Goal: Information Seeking & Learning: Find contact information

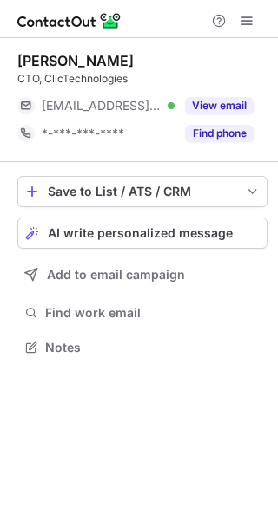
scroll to position [8, 9]
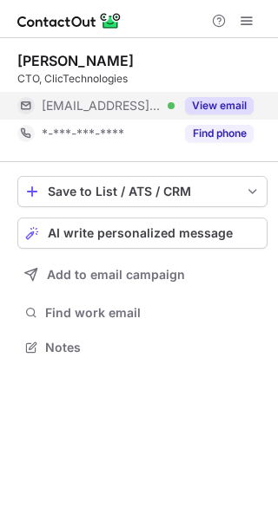
click at [215, 100] on button "View email" at bounding box center [219, 105] width 69 height 17
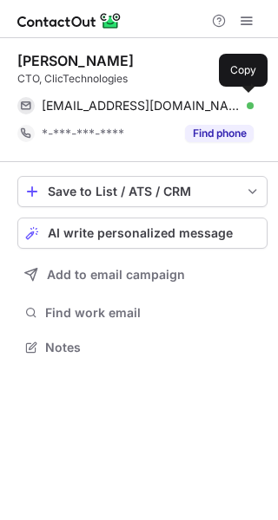
click at [215, 100] on span "[EMAIL_ADDRESS][DOMAIN_NAME]" at bounding box center [141, 106] width 199 height 16
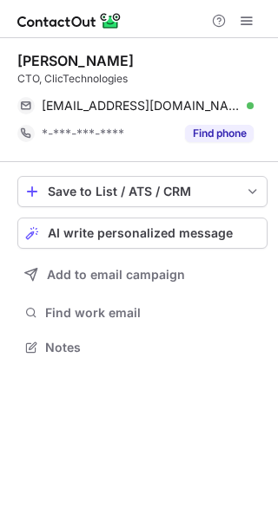
scroll to position [335, 278]
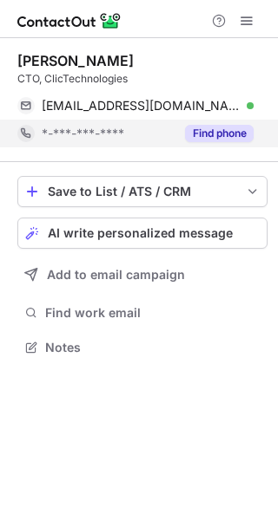
click at [226, 133] on button "Find phone" at bounding box center [219, 133] width 69 height 17
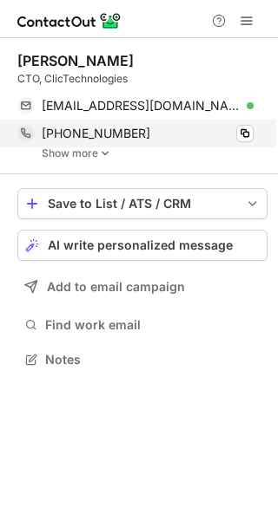
scroll to position [347, 278]
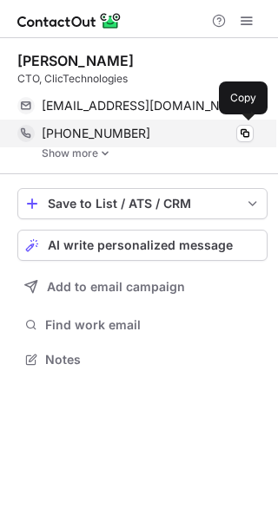
click at [101, 129] on span "[PHONE_NUMBER]" at bounding box center [96, 134] width 108 height 16
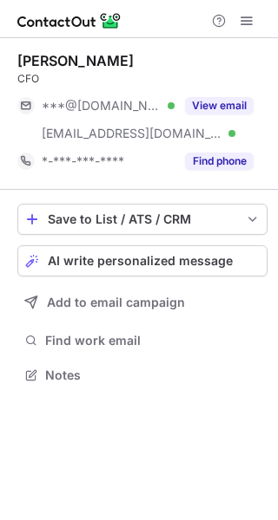
scroll to position [363, 278]
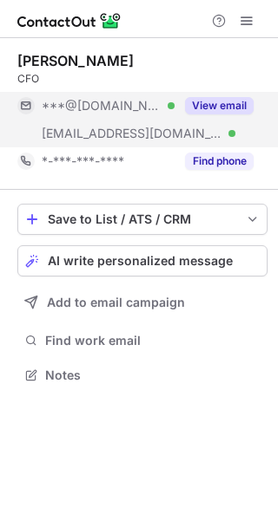
click at [221, 108] on button "View email" at bounding box center [219, 105] width 69 height 17
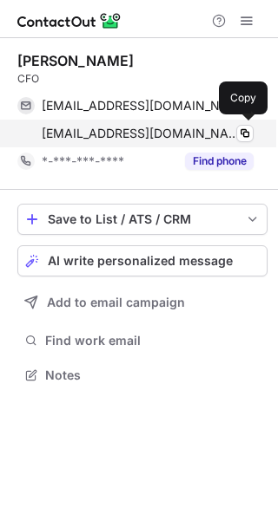
click at [141, 135] on span "mnadler@traderjoes.com" at bounding box center [141, 134] width 199 height 16
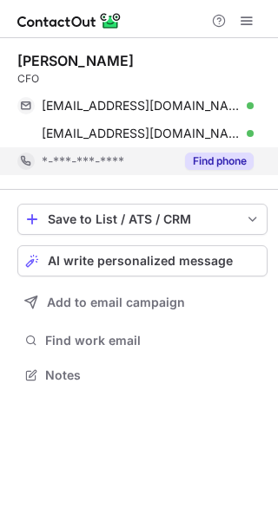
click at [233, 159] on button "Find phone" at bounding box center [219, 161] width 69 height 17
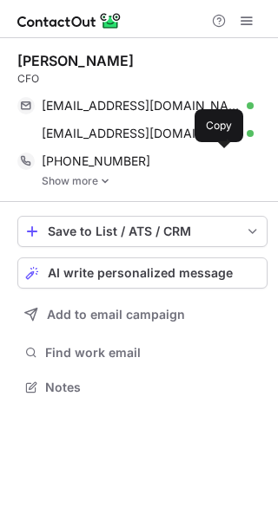
scroll to position [375, 278]
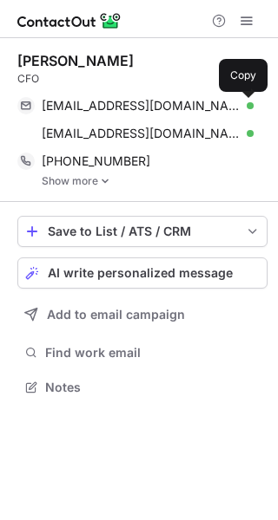
scroll to position [375, 278]
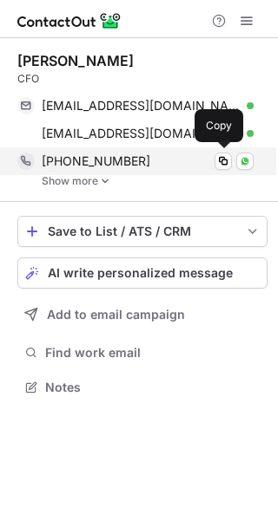
click at [95, 160] on span "[PHONE_NUMBER]" at bounding box center [96, 162] width 108 height 16
